Goal: Information Seeking & Learning: Learn about a topic

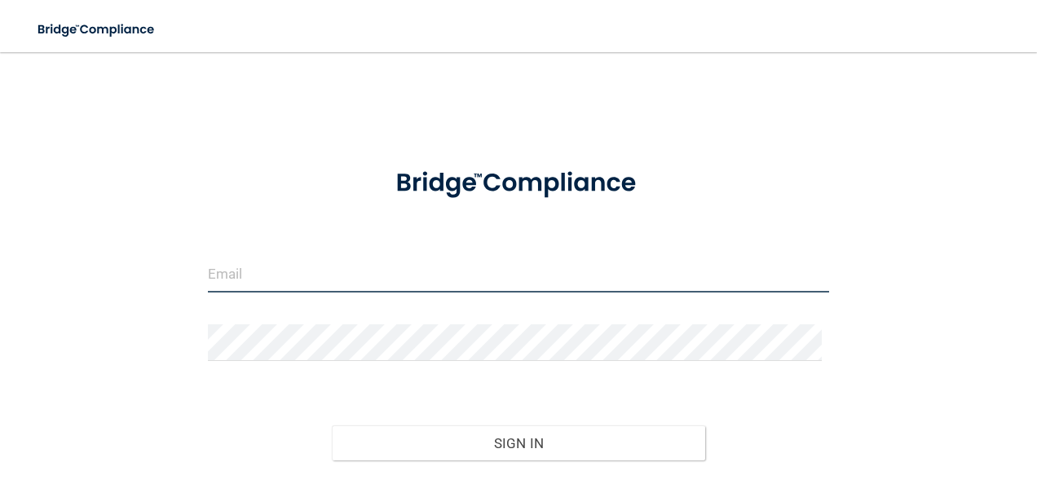
click at [232, 266] on input "email" at bounding box center [519, 274] width 622 height 37
type input "[EMAIL_ADDRESS][DOMAIN_NAME]"
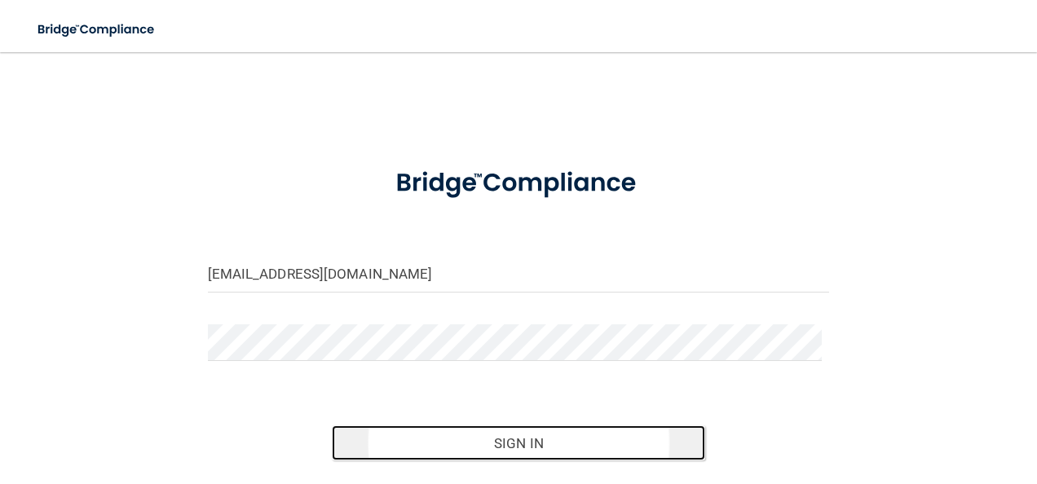
click at [546, 445] on button "Sign In" at bounding box center [518, 444] width 373 height 36
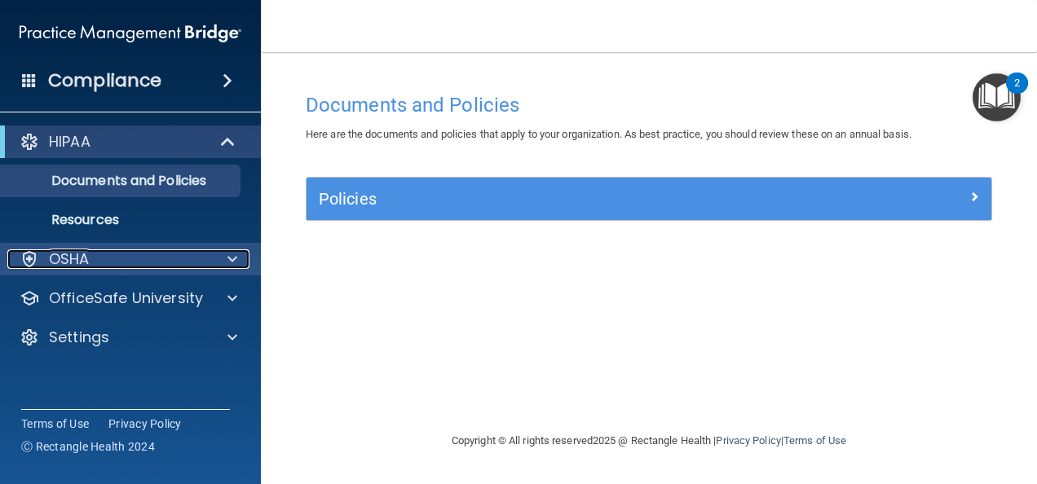
click at [93, 256] on div "OSHA" at bounding box center [108, 259] width 202 height 20
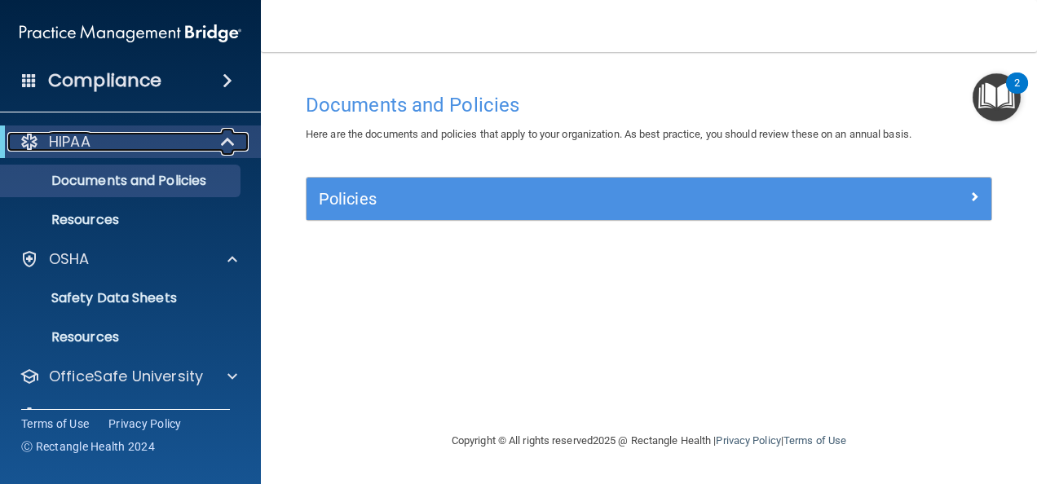
click at [115, 147] on div "HIPAA" at bounding box center [107, 142] width 201 height 20
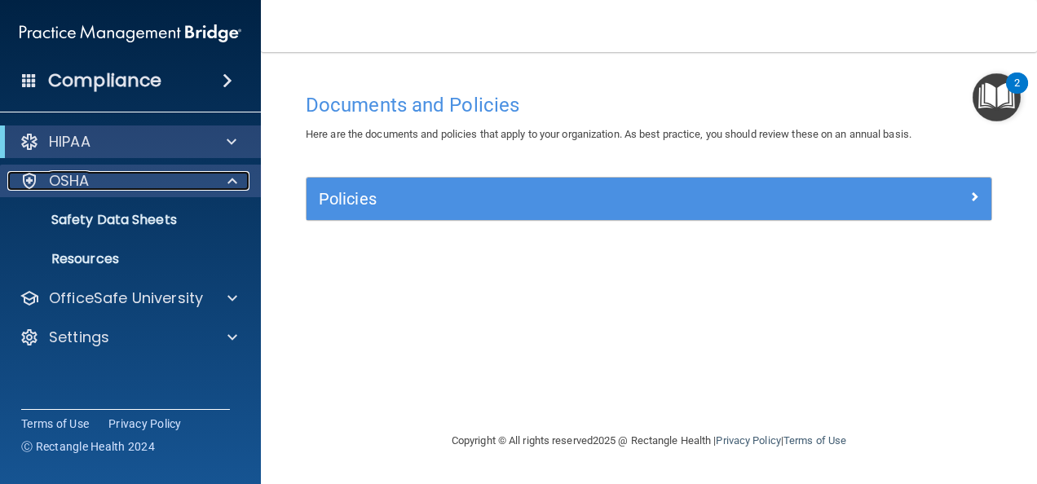
click at [95, 183] on div "OSHA" at bounding box center [108, 181] width 202 height 20
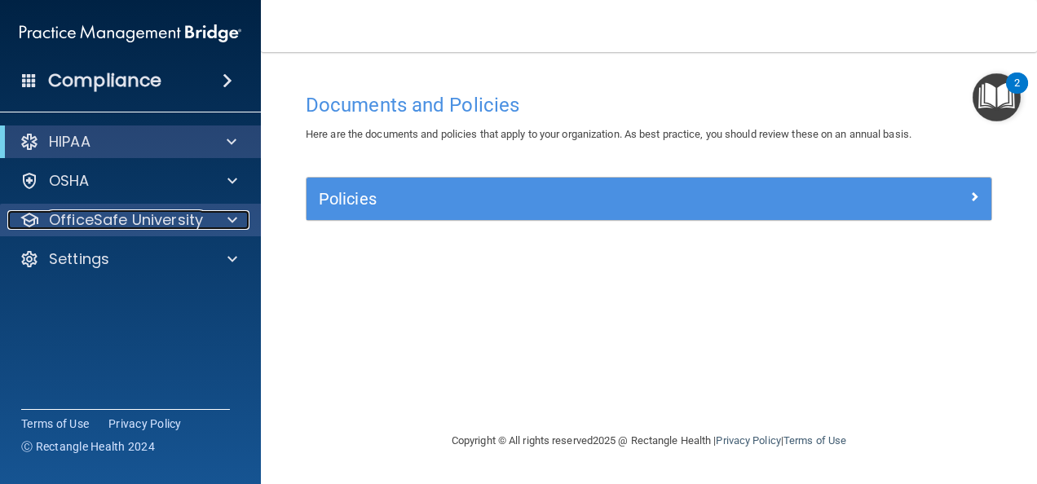
click at [127, 219] on p "OfficeSafe University" at bounding box center [126, 220] width 154 height 20
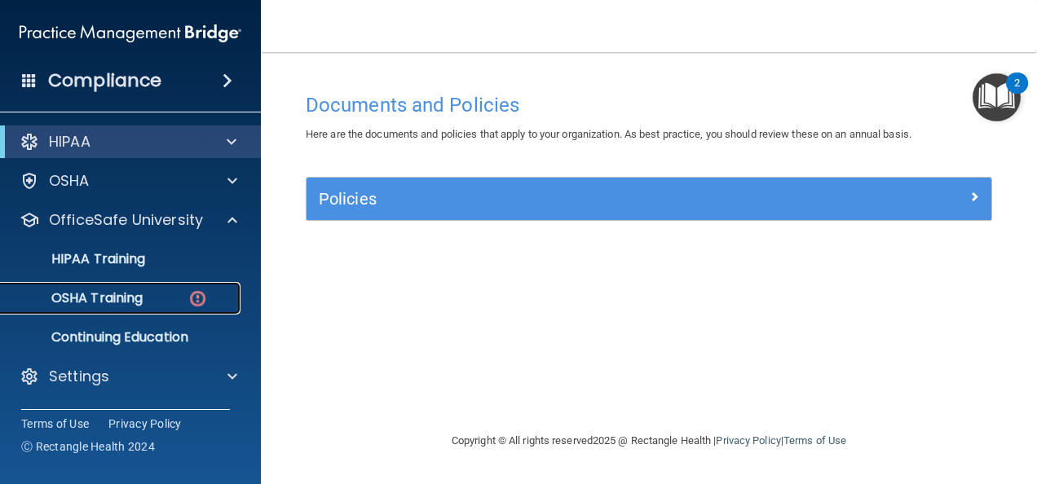
click at [113, 295] on p "OSHA Training" at bounding box center [77, 298] width 132 height 16
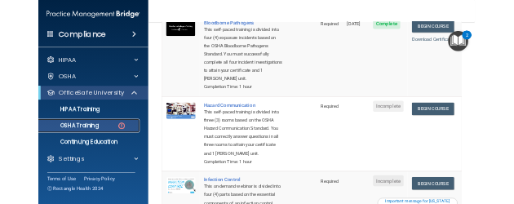
scroll to position [227, 0]
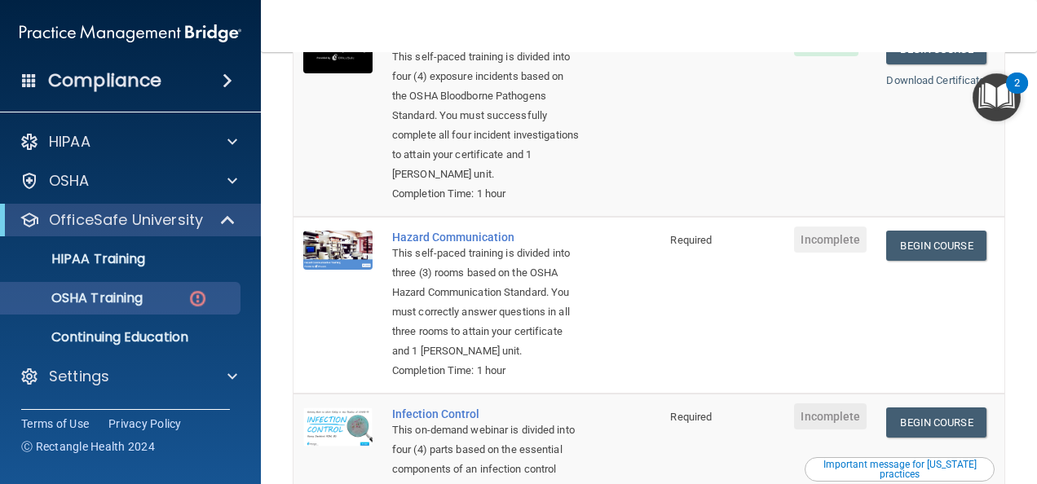
click at [525, 355] on div "This self-paced training is divided into three (3) rooms based on the OSHA Haza…" at bounding box center [485, 302] width 187 height 117
click at [925, 250] on link "Begin Course" at bounding box center [935, 246] width 99 height 30
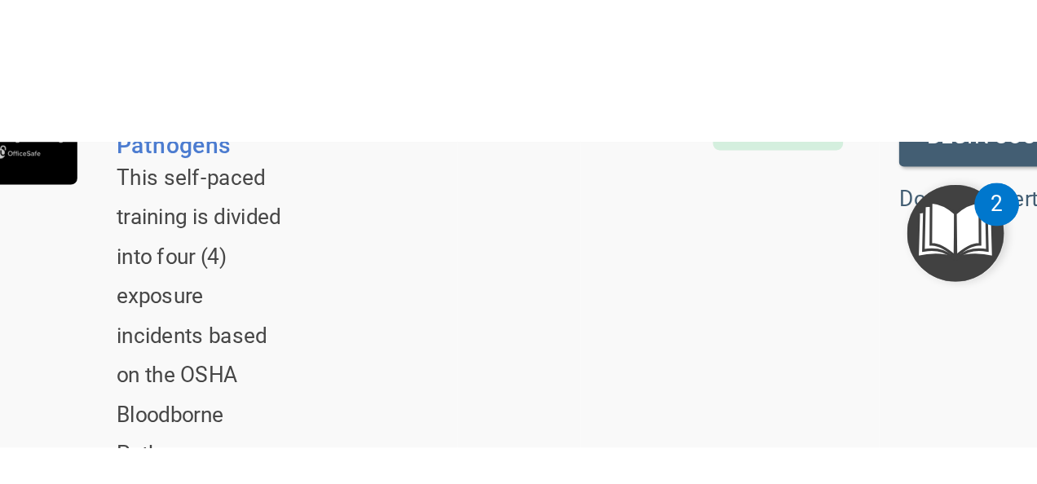
scroll to position [360, 0]
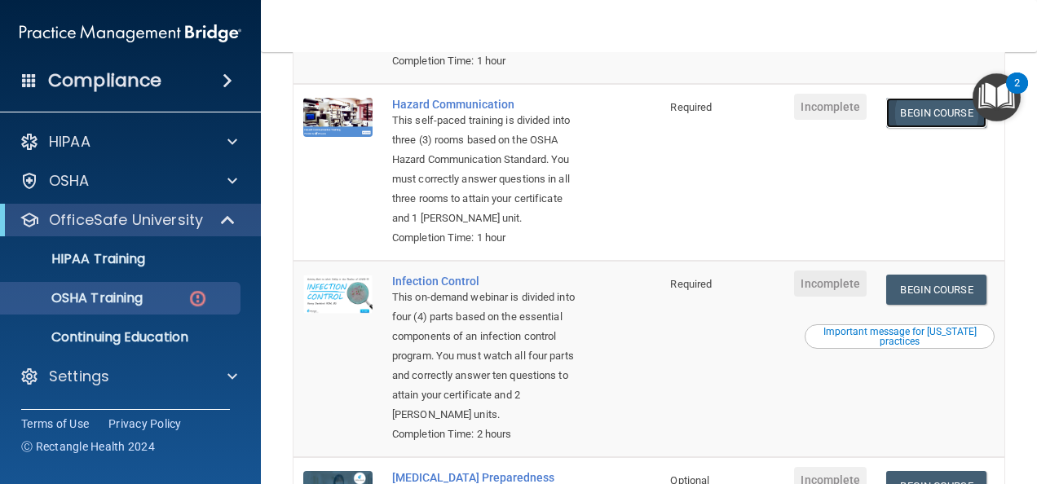
click at [922, 111] on link "Begin Course" at bounding box center [935, 113] width 99 height 30
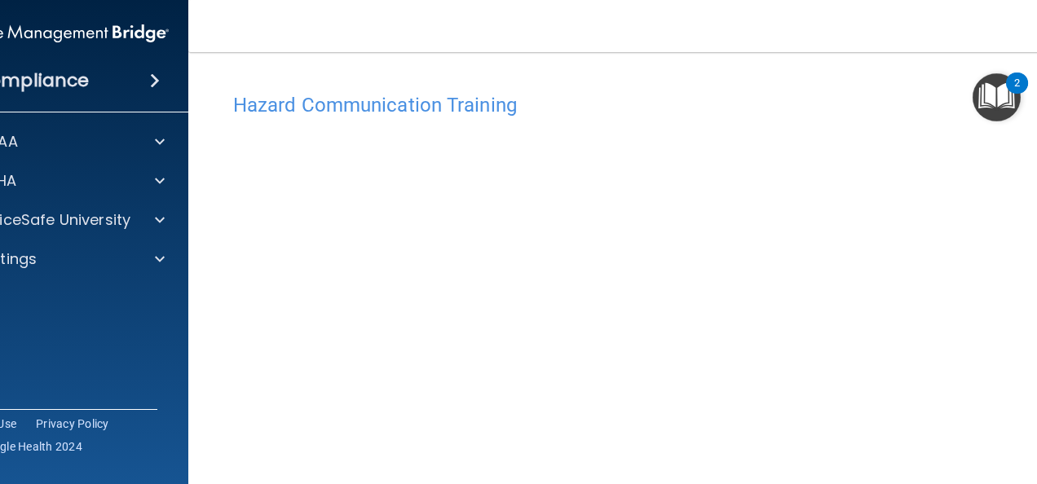
scroll to position [103, 0]
click at [837, 47] on nav "Toggle navigation [PERSON_NAME] [EMAIL_ADDRESS][DOMAIN_NAME] Manage My Enterpri…" at bounding box center [648, 26] width 921 height 52
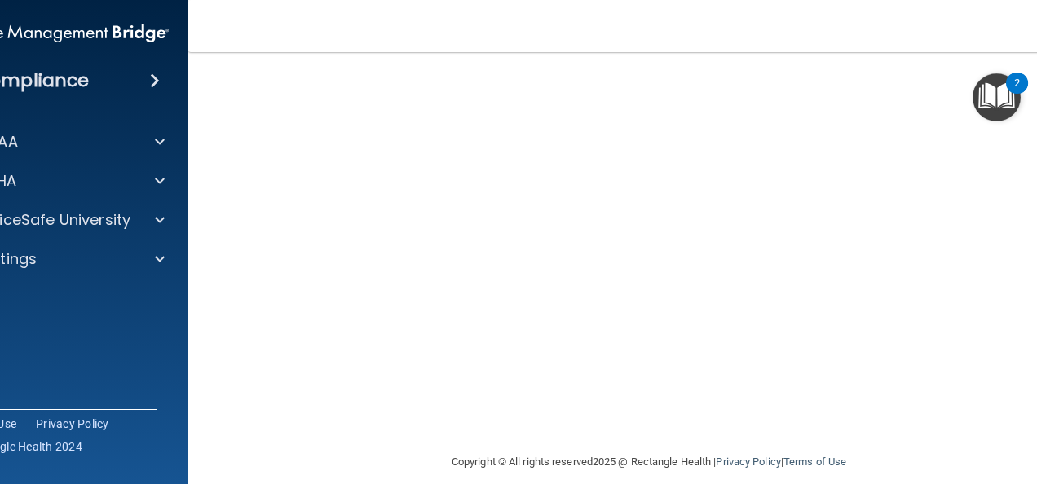
scroll to position [250, 0]
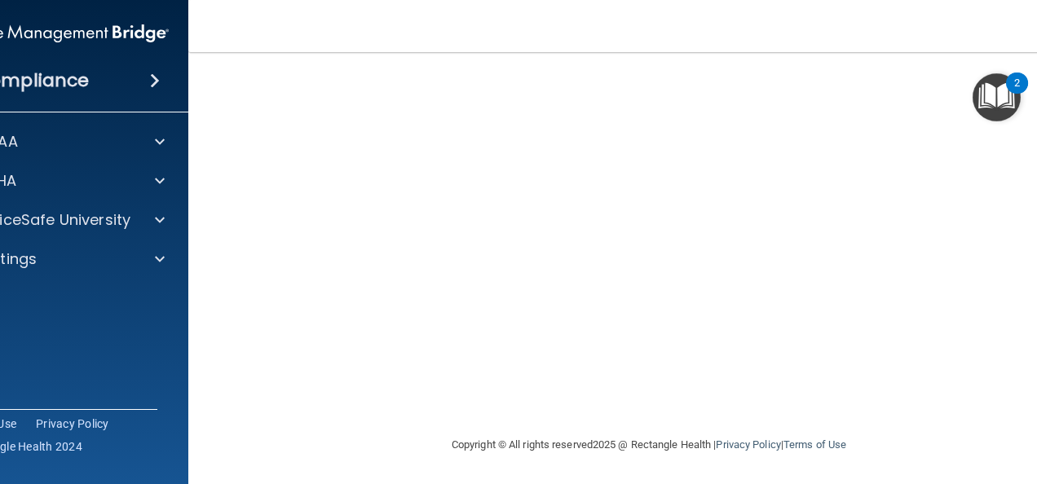
click at [121, 343] on div "Compliance HIPAA Documents and Policies Report an Incident Business Associates …" at bounding box center [57, 242] width 261 height 484
click at [1006, 86] on div "2" at bounding box center [1017, 83] width 22 height 21
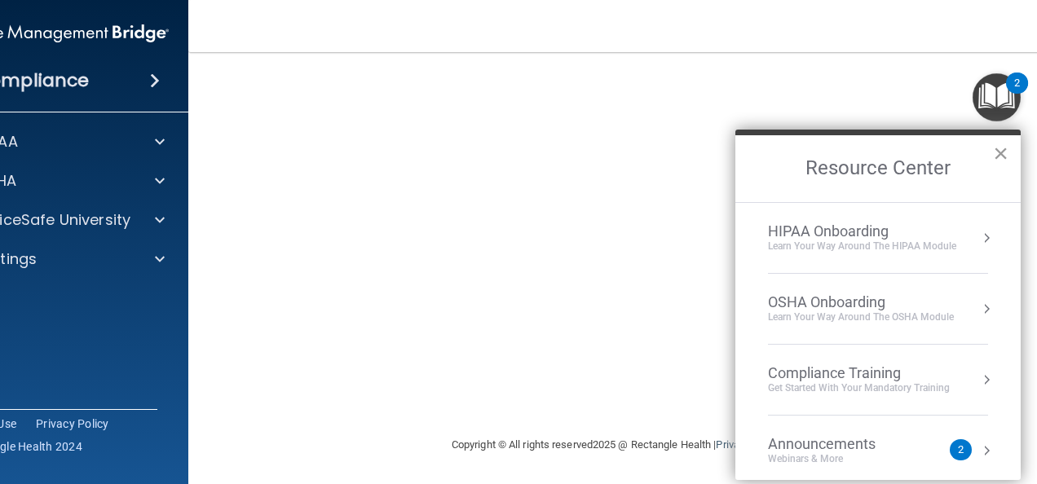
click at [1006, 146] on button "×" at bounding box center [1000, 153] width 15 height 26
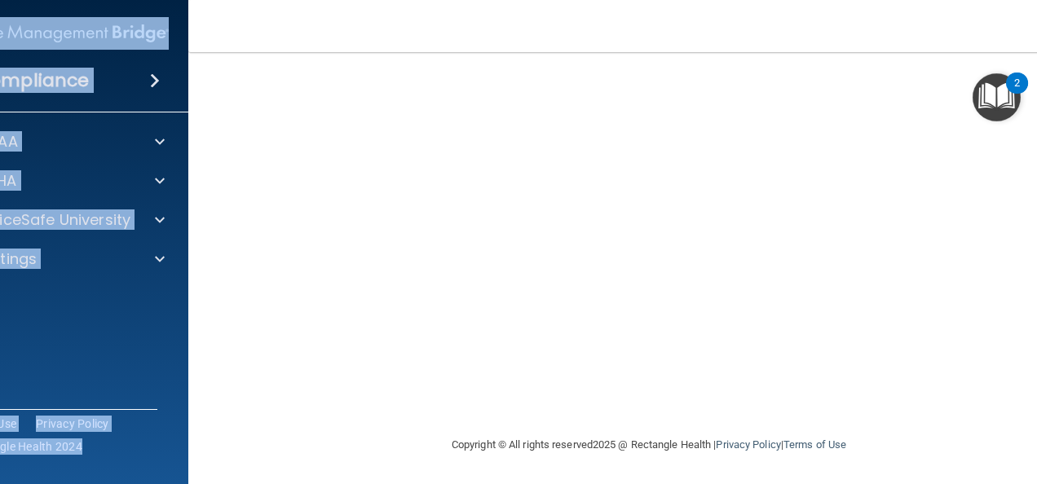
drag, startPoint x: 245, startPoint y: 17, endPoint x: 12, endPoint y: -13, distance: 234.3
click at [12, 0] on html "Compliance HIPAA Documents and Policies Report an Incident Business Associates …" at bounding box center [518, 242] width 1037 height 484
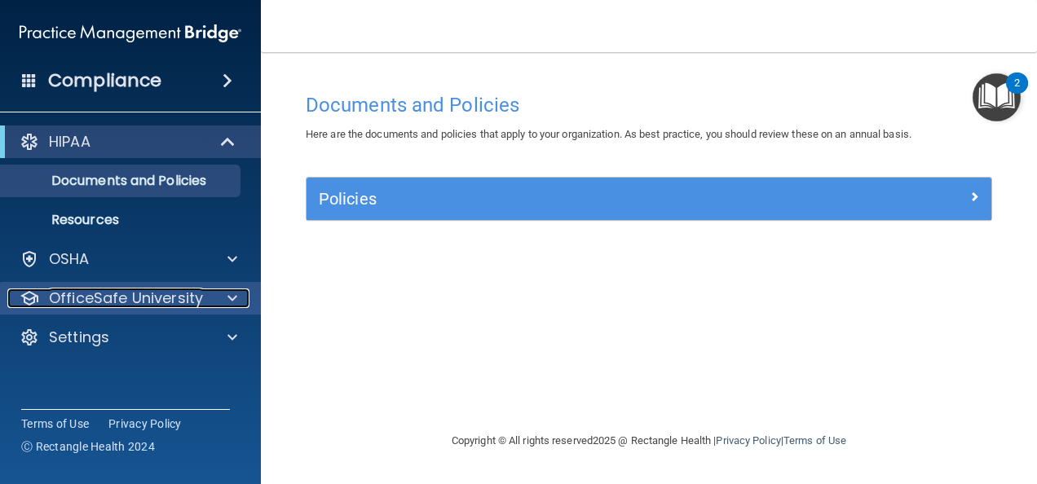
click at [85, 300] on p "OfficeSafe University" at bounding box center [126, 299] width 154 height 20
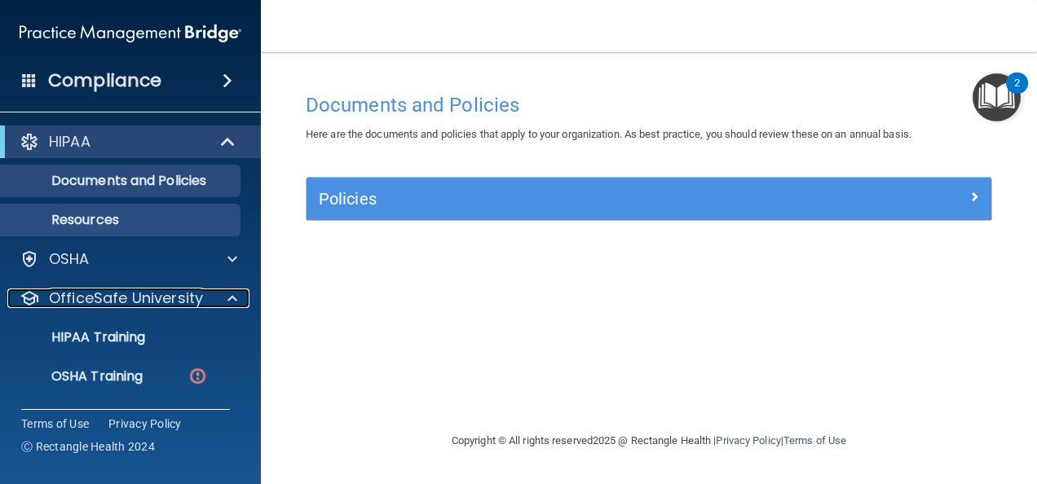
scroll to position [75, 0]
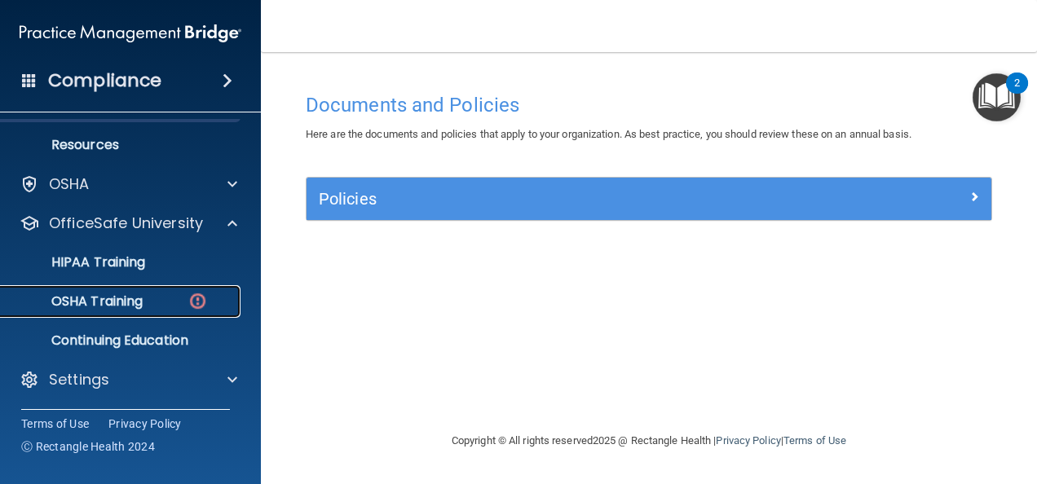
click at [134, 297] on p "OSHA Training" at bounding box center [77, 301] width 132 height 16
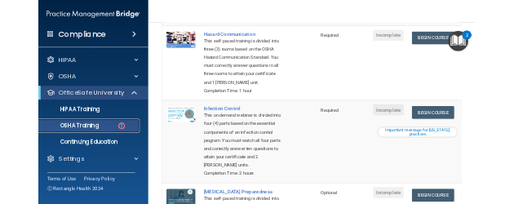
scroll to position [373, 0]
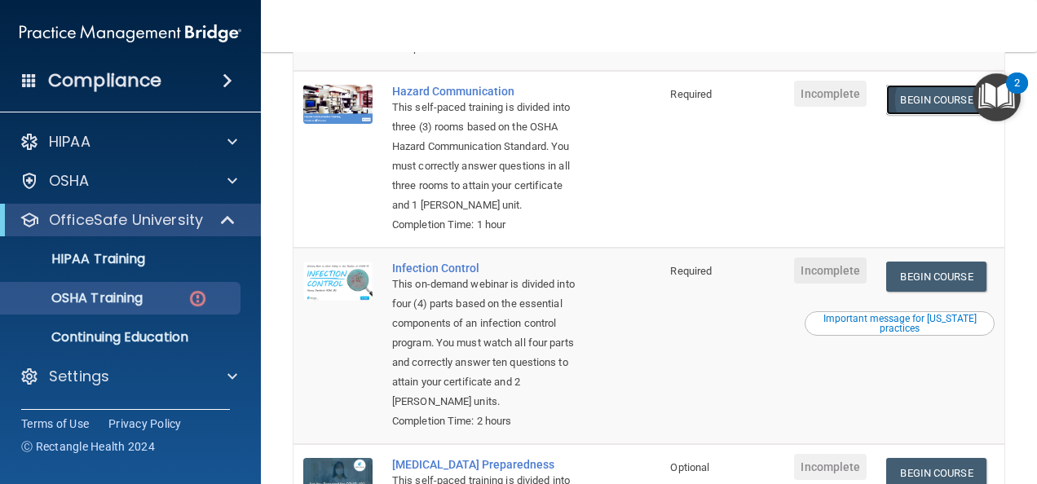
click at [926, 95] on link "Begin Course" at bounding box center [935, 100] width 99 height 30
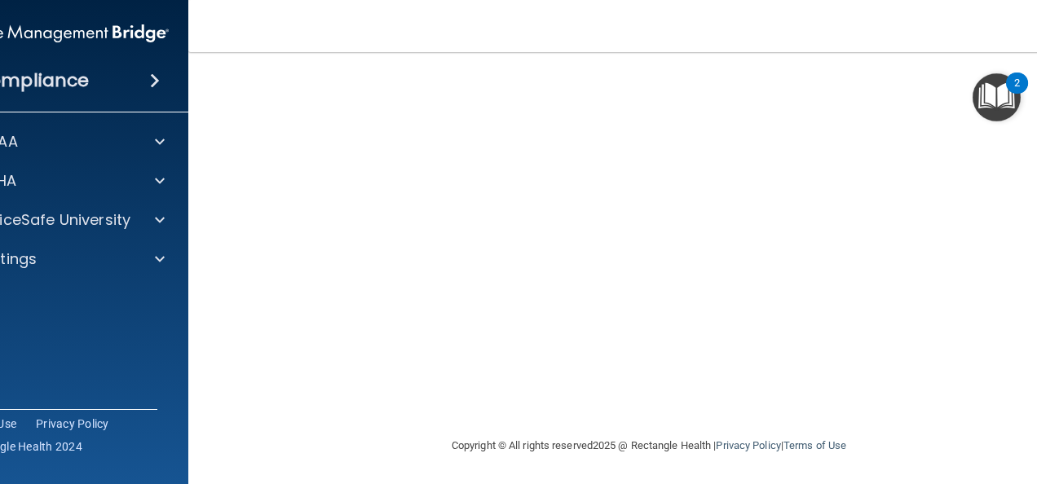
scroll to position [250, 0]
drag, startPoint x: 985, startPoint y: 0, endPoint x: 637, endPoint y: 7, distance: 348.2
click at [637, 7] on nav "Toggle navigation [PERSON_NAME] [EMAIL_ADDRESS][DOMAIN_NAME] Manage My Enterpri…" at bounding box center [648, 26] width 921 height 52
drag, startPoint x: 975, startPoint y: 36, endPoint x: 592, endPoint y: 46, distance: 383.3
click at [592, 46] on nav "Toggle navigation Annette Blackwood medelight@aol.com Manage My Enterprise Fore…" at bounding box center [648, 26] width 921 height 52
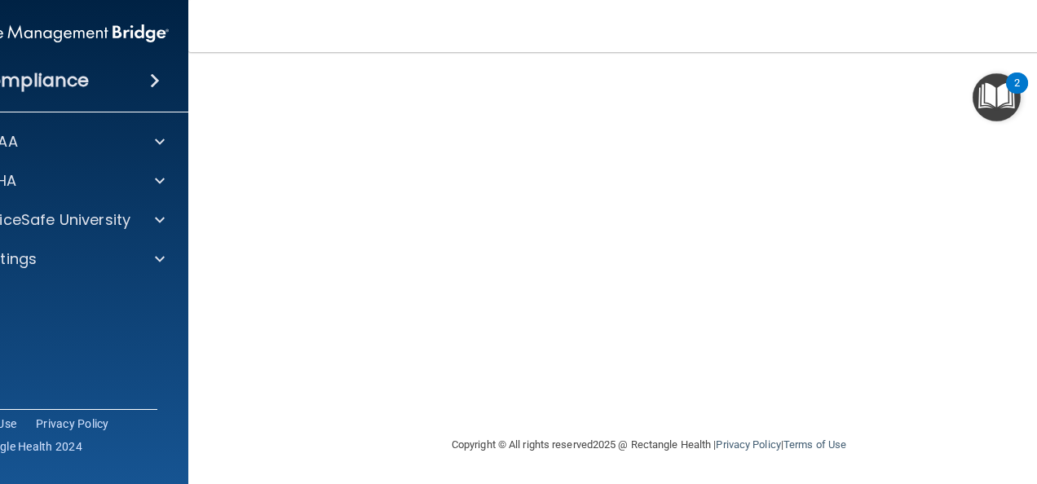
click at [573, 22] on nav "Toggle navigation Annette Blackwood medelight@aol.com Manage My Enterprise Fore…" at bounding box center [648, 26] width 921 height 52
click at [576, 24] on nav "Toggle navigation Annette Blackwood medelight@aol.com Manage My Enterprise Fore…" at bounding box center [648, 26] width 921 height 52
click at [17, 451] on span "Ⓒ Rectangle Health 2024" at bounding box center [16, 447] width 134 height 16
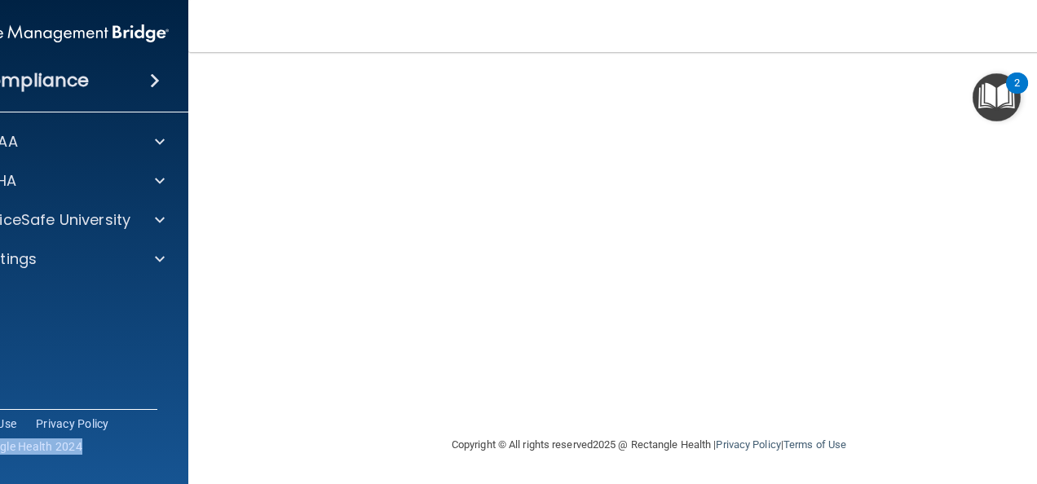
click at [17, 451] on span "Ⓒ Rectangle Health 2024" at bounding box center [16, 447] width 134 height 16
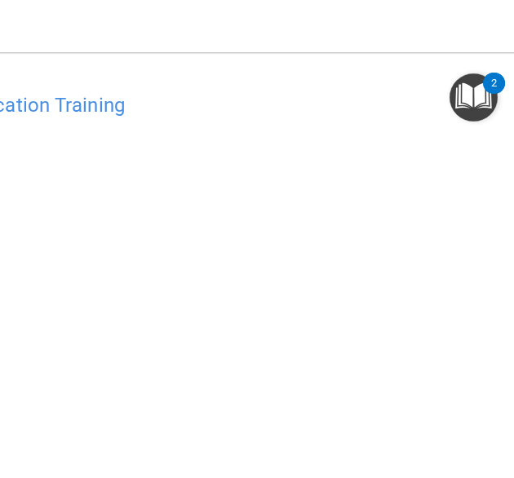
scroll to position [103, 0]
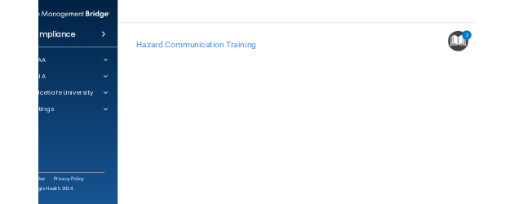
scroll to position [103, 0]
